Goal: Transaction & Acquisition: Purchase product/service

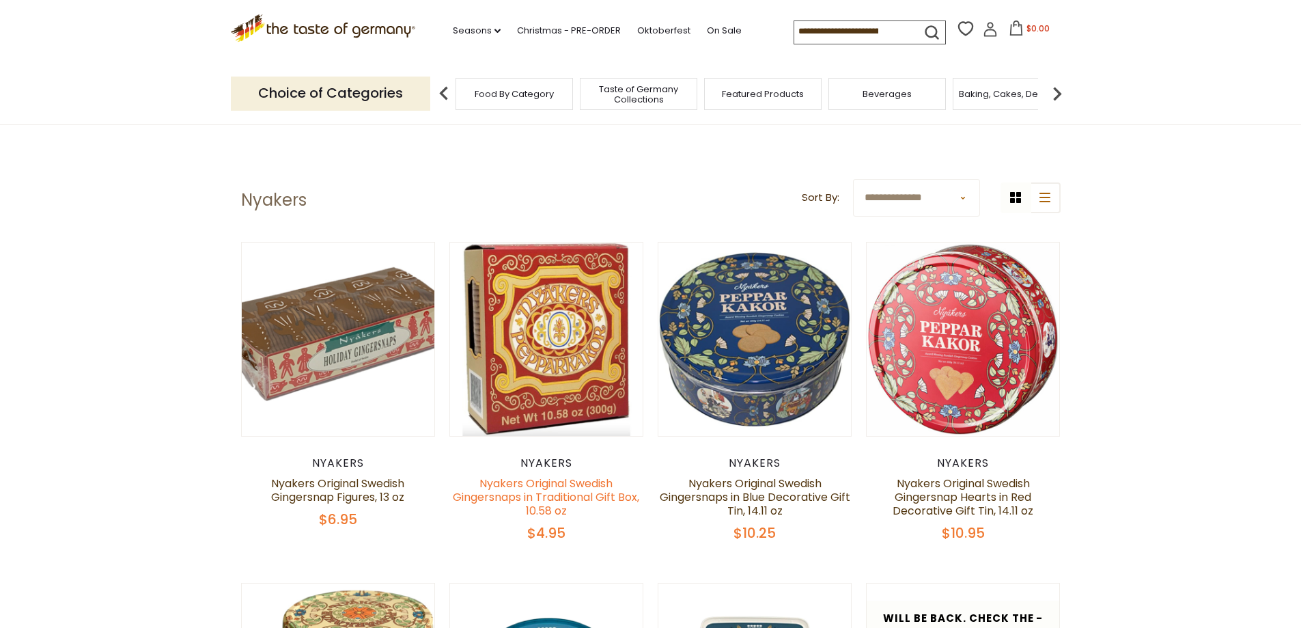
click at [546, 490] on link "Nyakers Original Swedish Gingersnaps in Traditional Gift Box, 10.58 oz" at bounding box center [546, 496] width 186 height 43
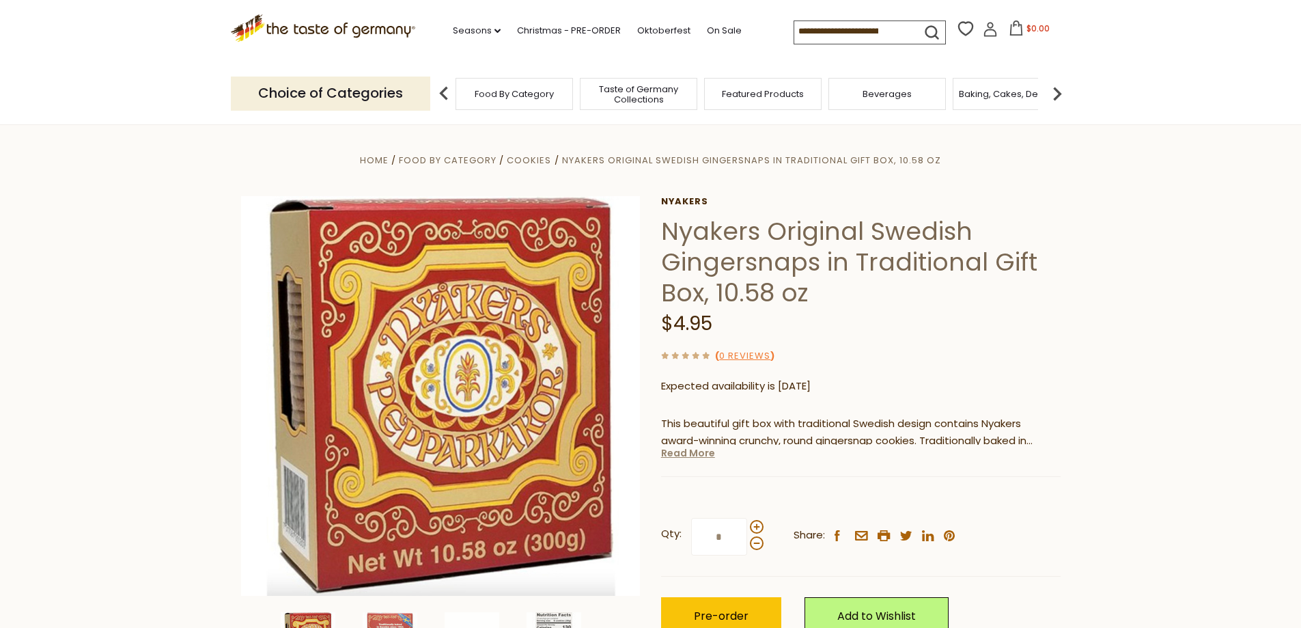
click at [700, 455] on link "Read More" at bounding box center [688, 453] width 54 height 14
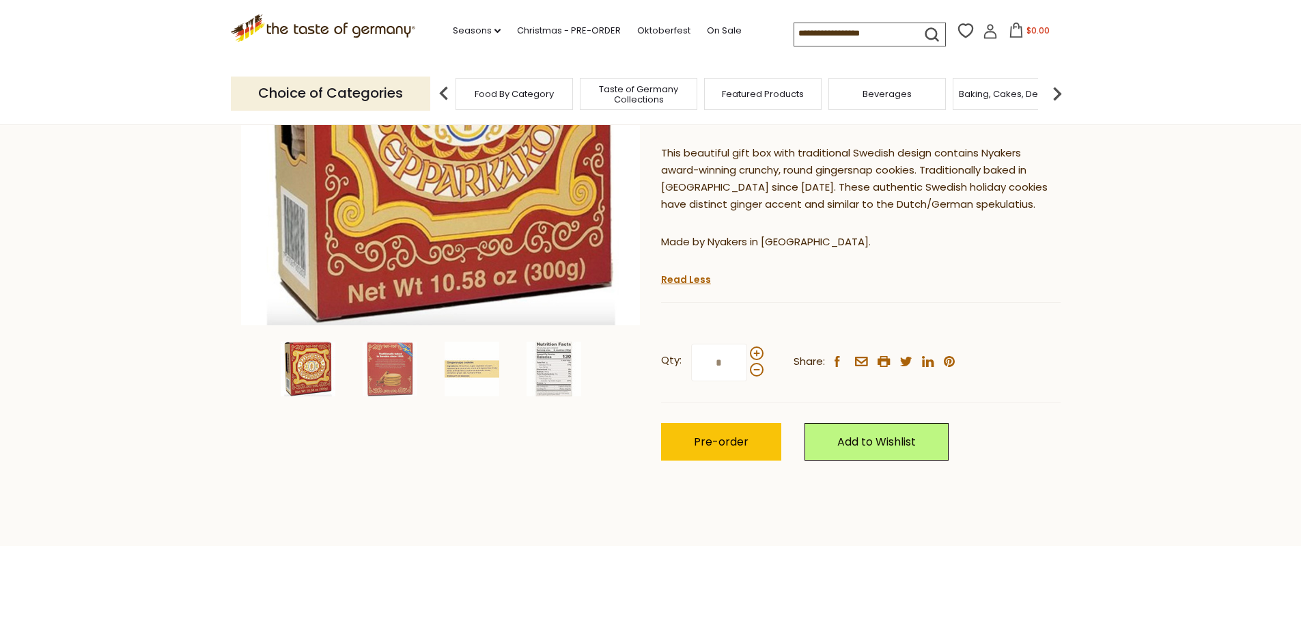
scroll to position [273, 0]
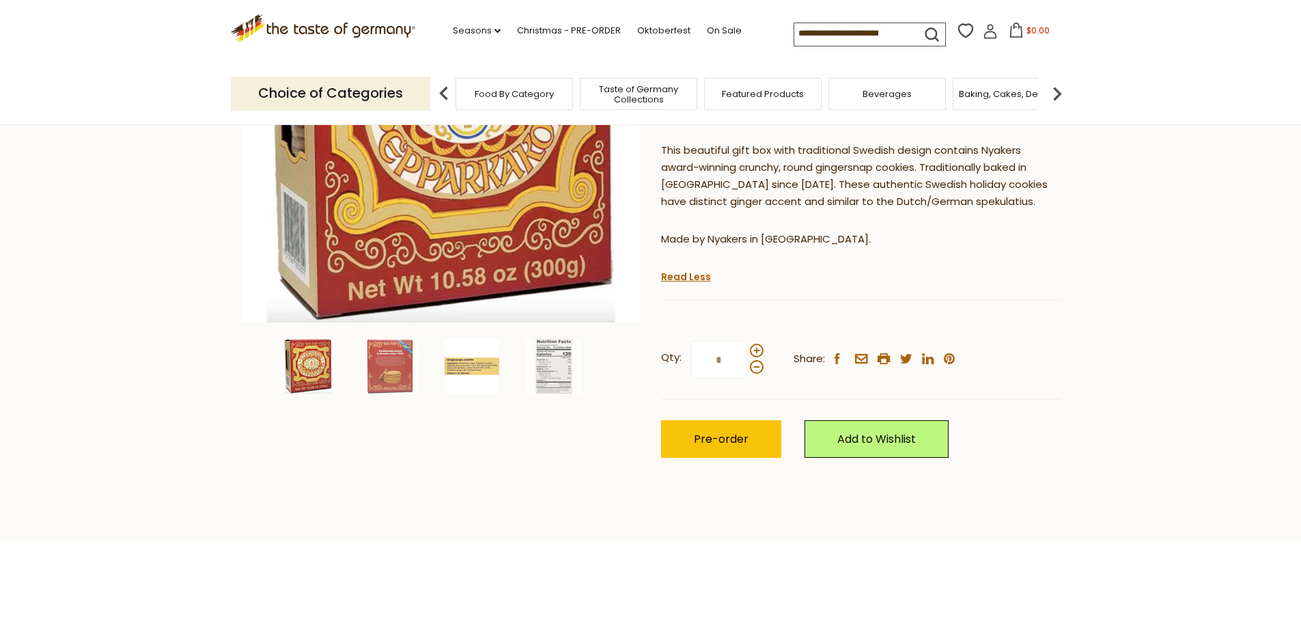
click at [466, 356] on img at bounding box center [472, 366] width 55 height 55
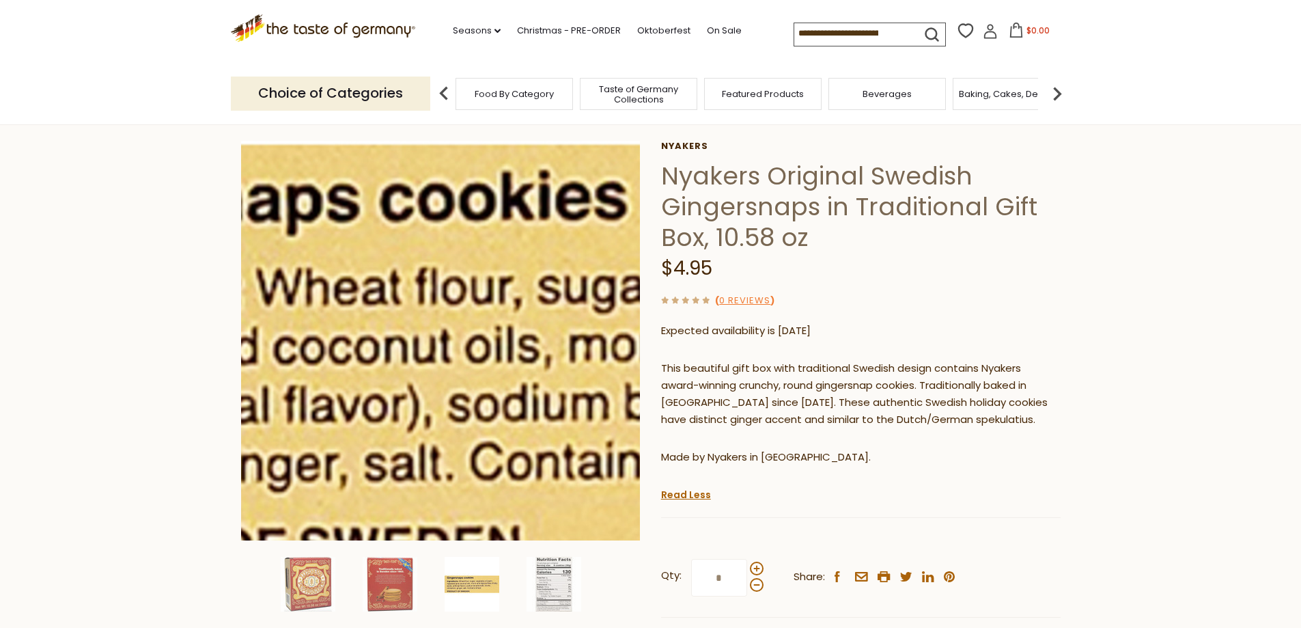
scroll to position [137, 0]
